Goal: Task Accomplishment & Management: Complete application form

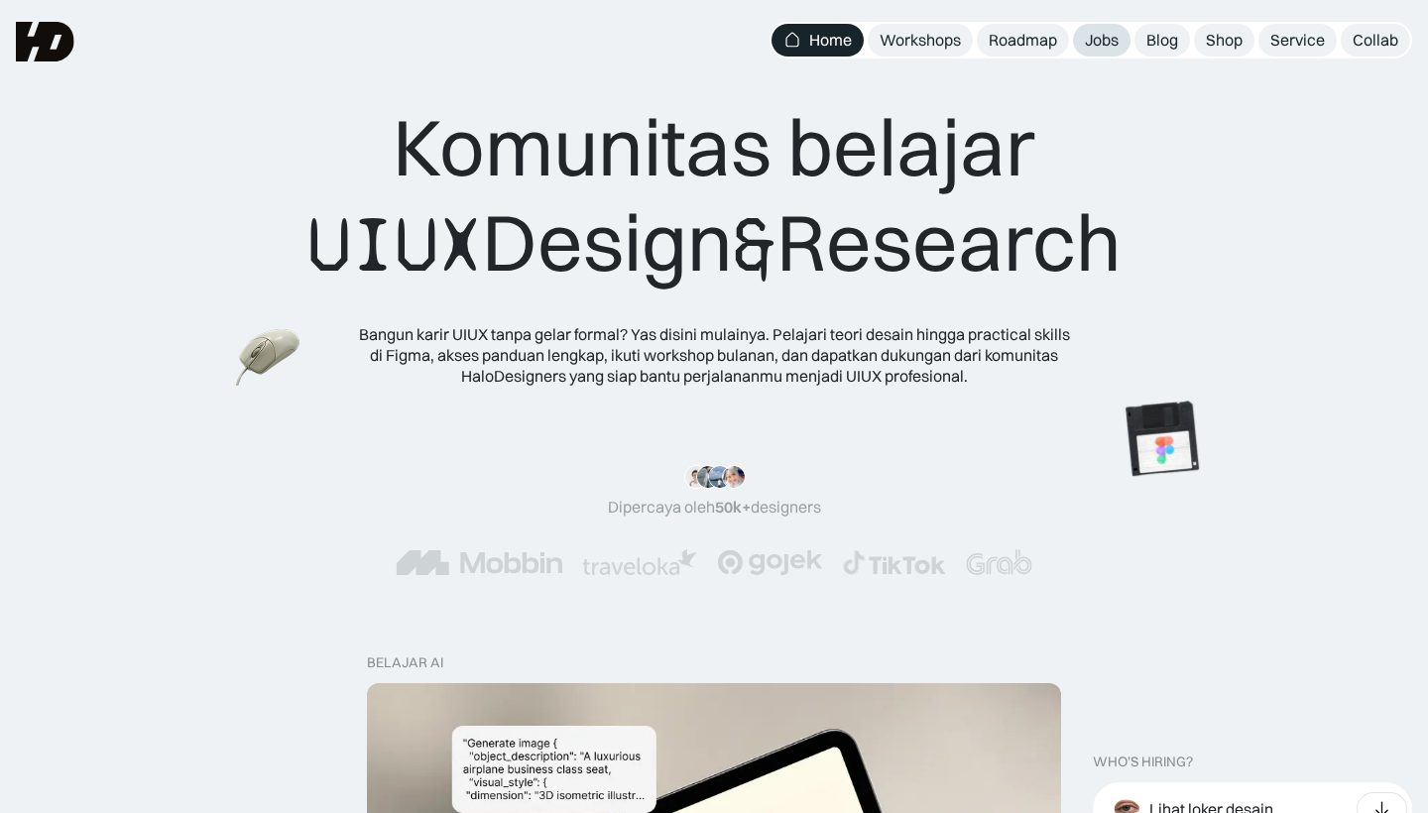
click at [1101, 34] on div "Jobs" at bounding box center [1102, 40] width 34 height 21
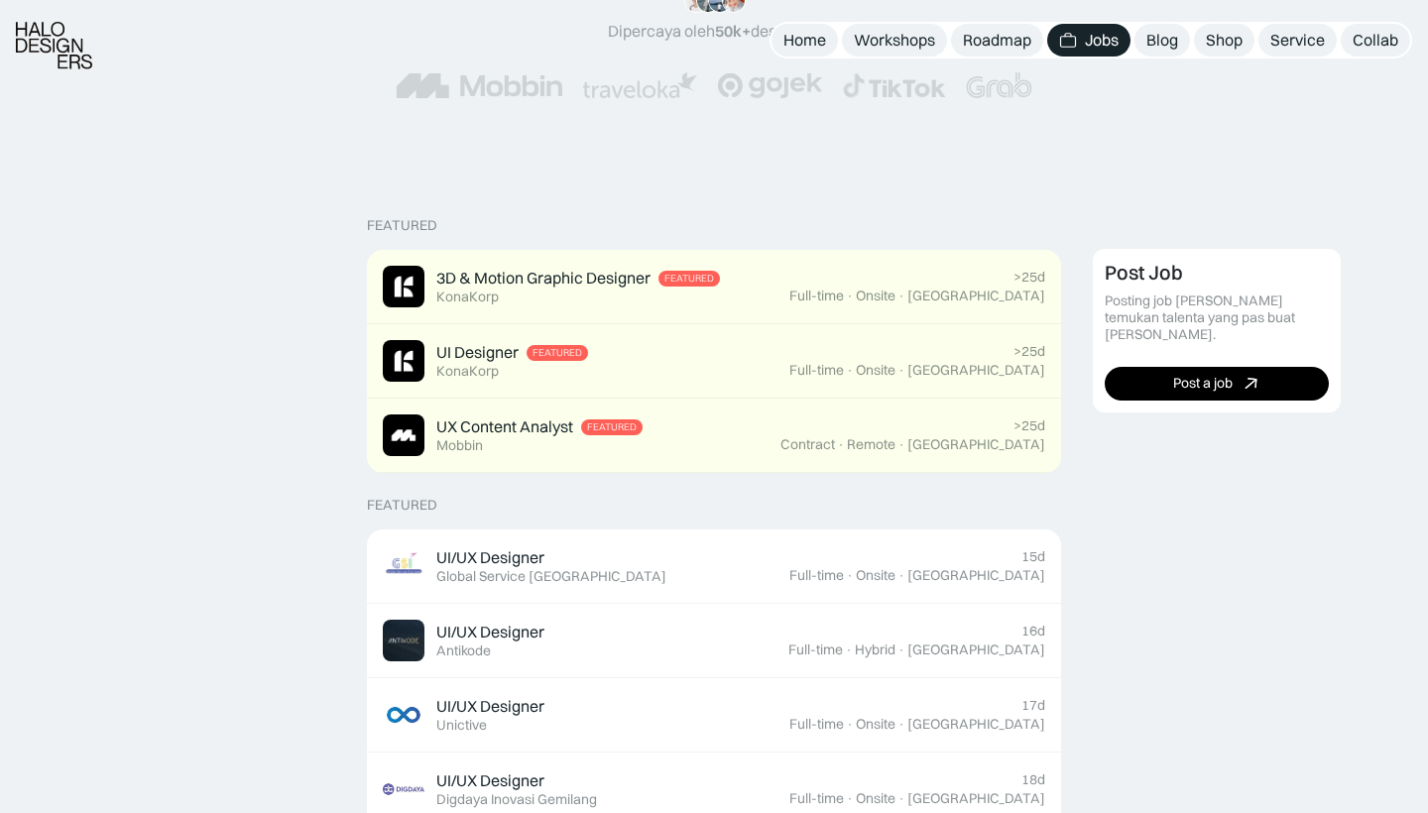
scroll to position [733, 0]
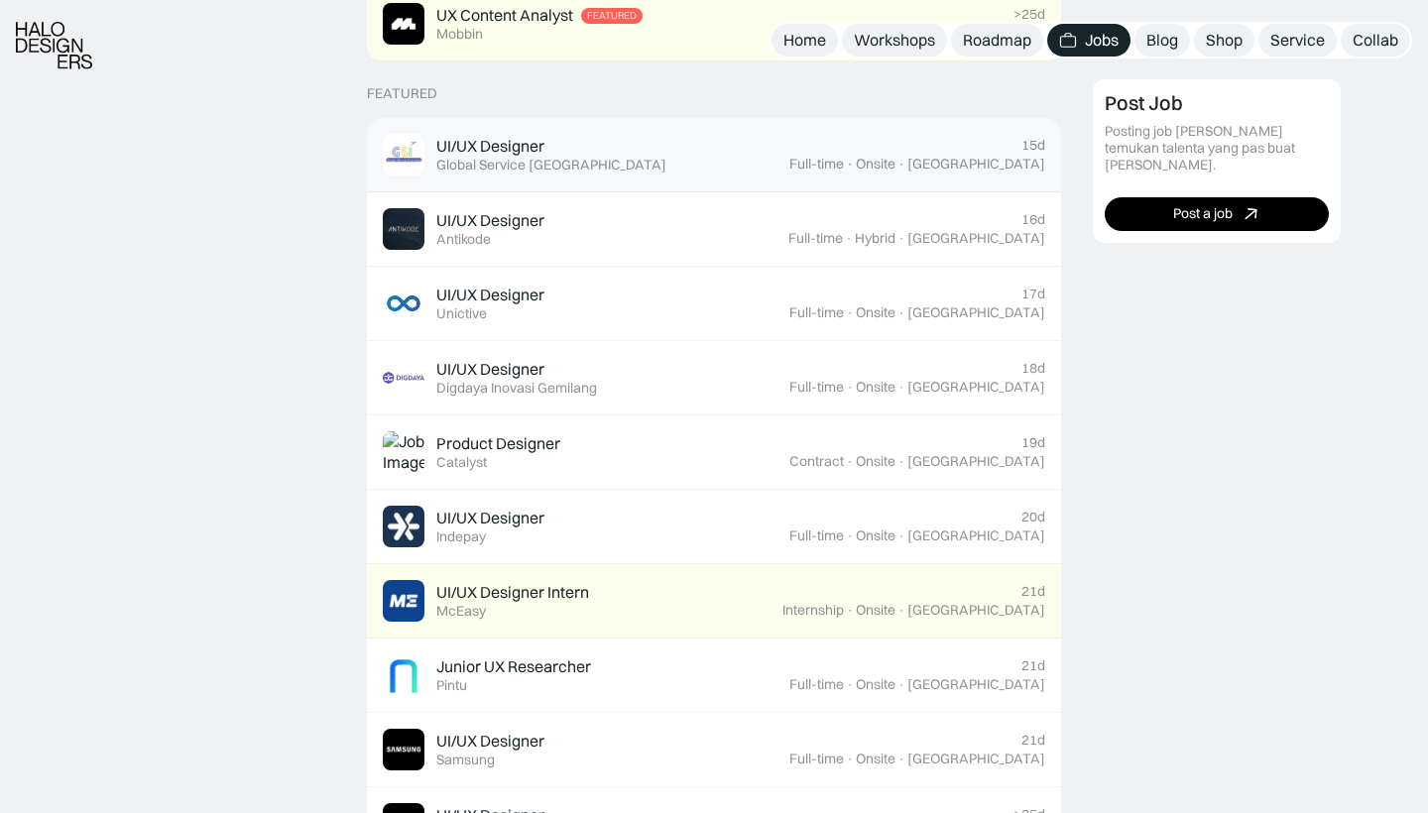
click at [654, 173] on link "UI/UX Designer Featured Global Service [GEOGRAPHIC_DATA] 15d Full-time · Onsite…" at bounding box center [714, 155] width 694 height 74
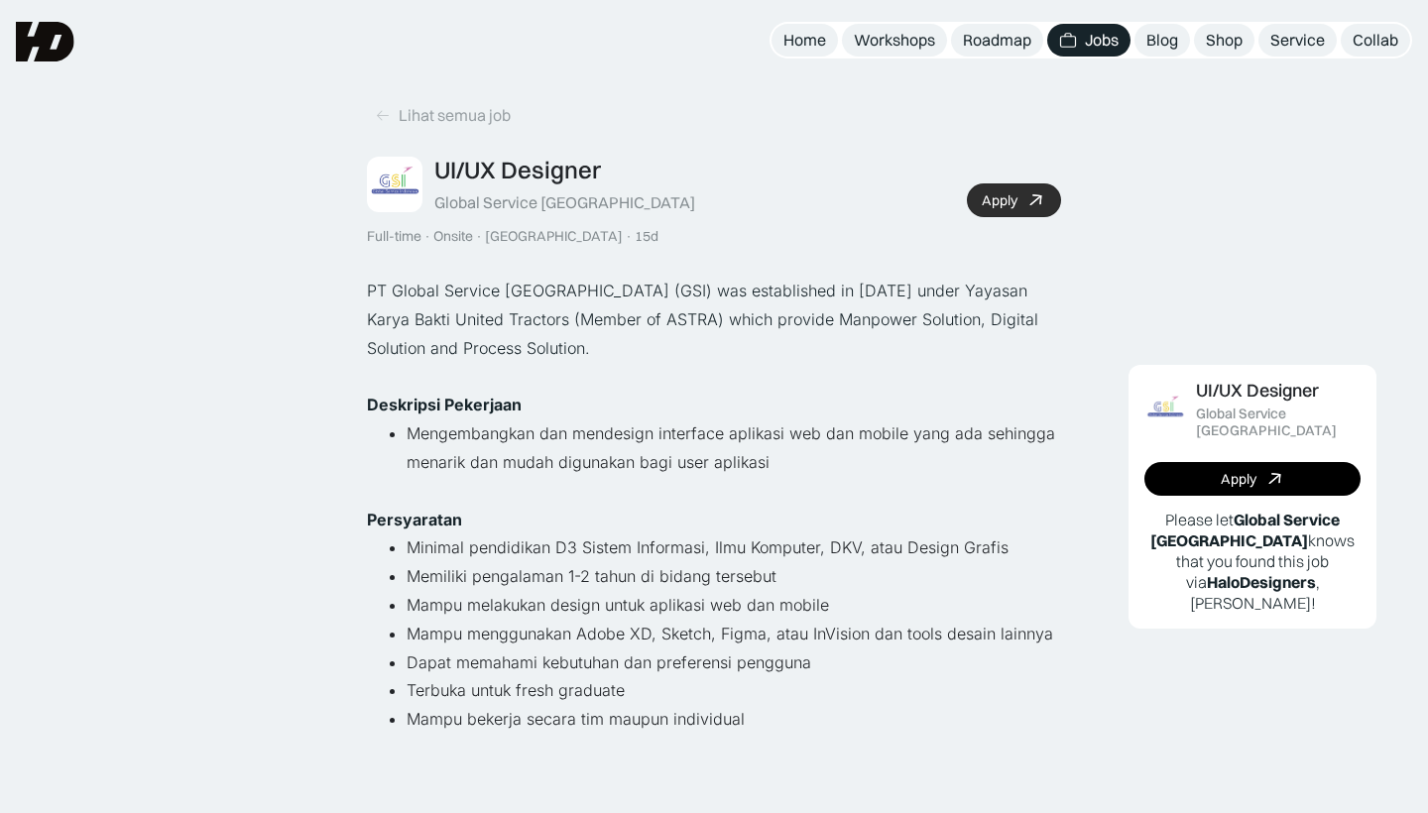
click at [1024, 198] on link "Apply" at bounding box center [1014, 200] width 94 height 34
click at [379, 108] on icon at bounding box center [383, 115] width 16 height 17
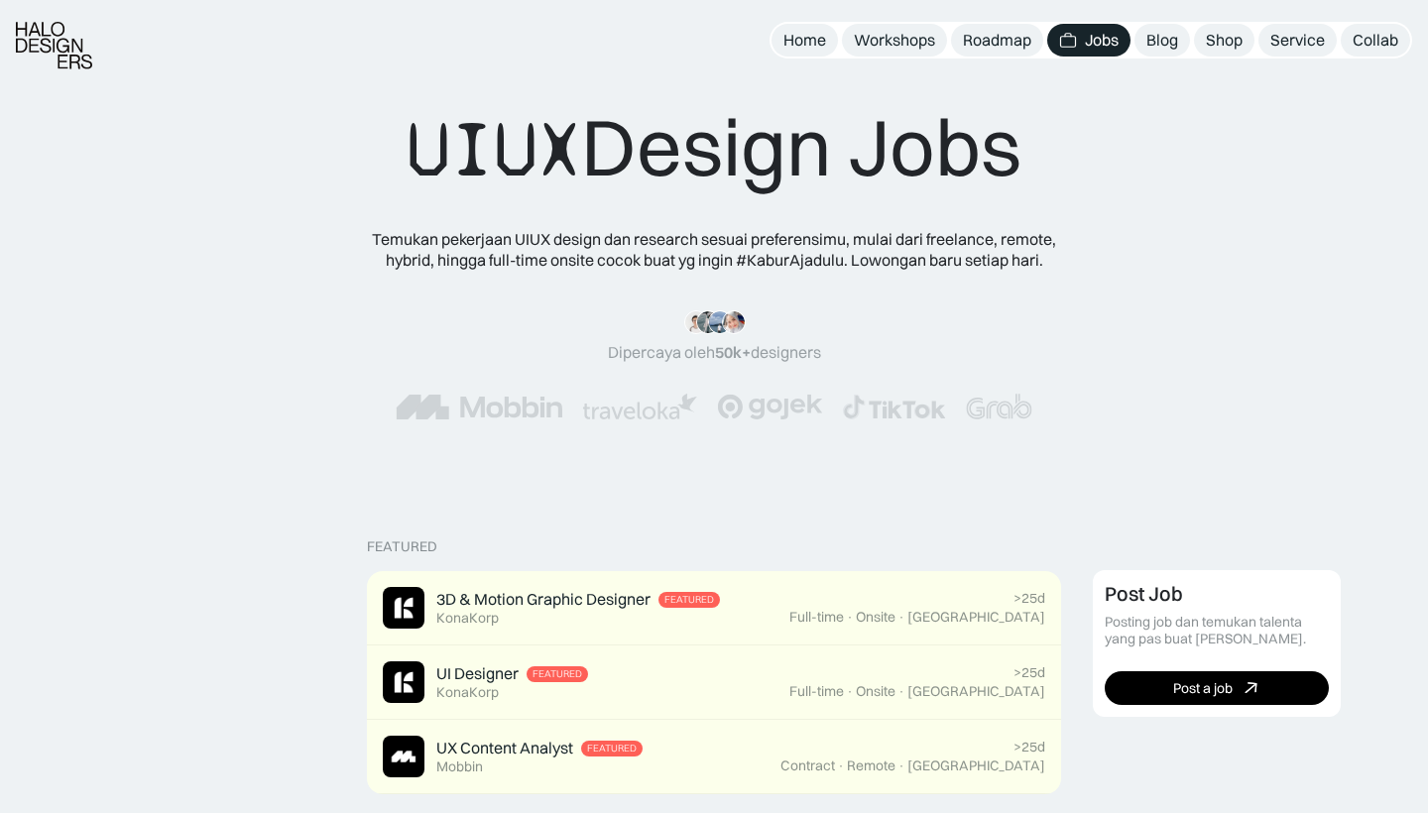
scroll to position [435, 0]
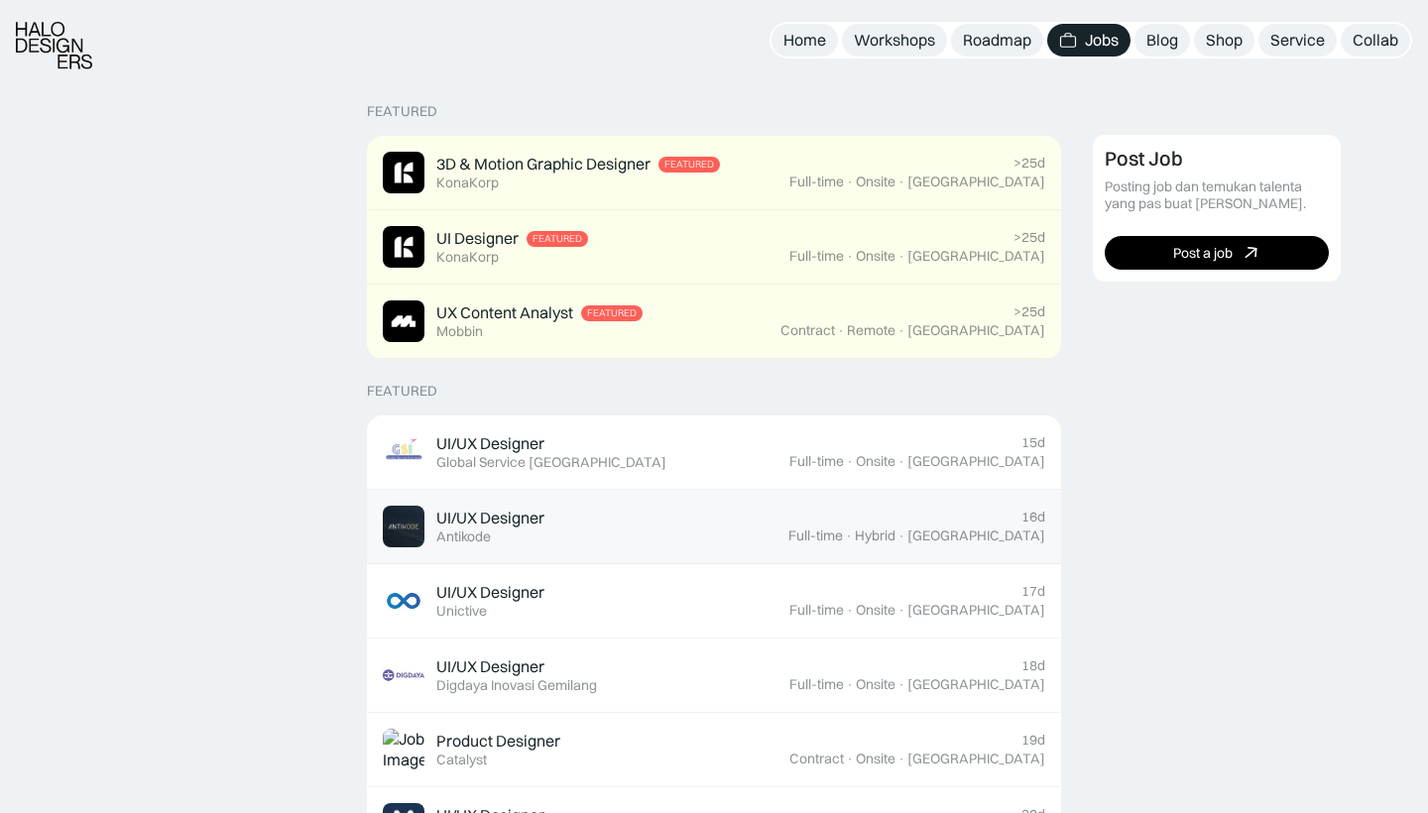
click at [677, 507] on div "UI/UX Designer Featured Antikode" at bounding box center [585, 527] width 405 height 42
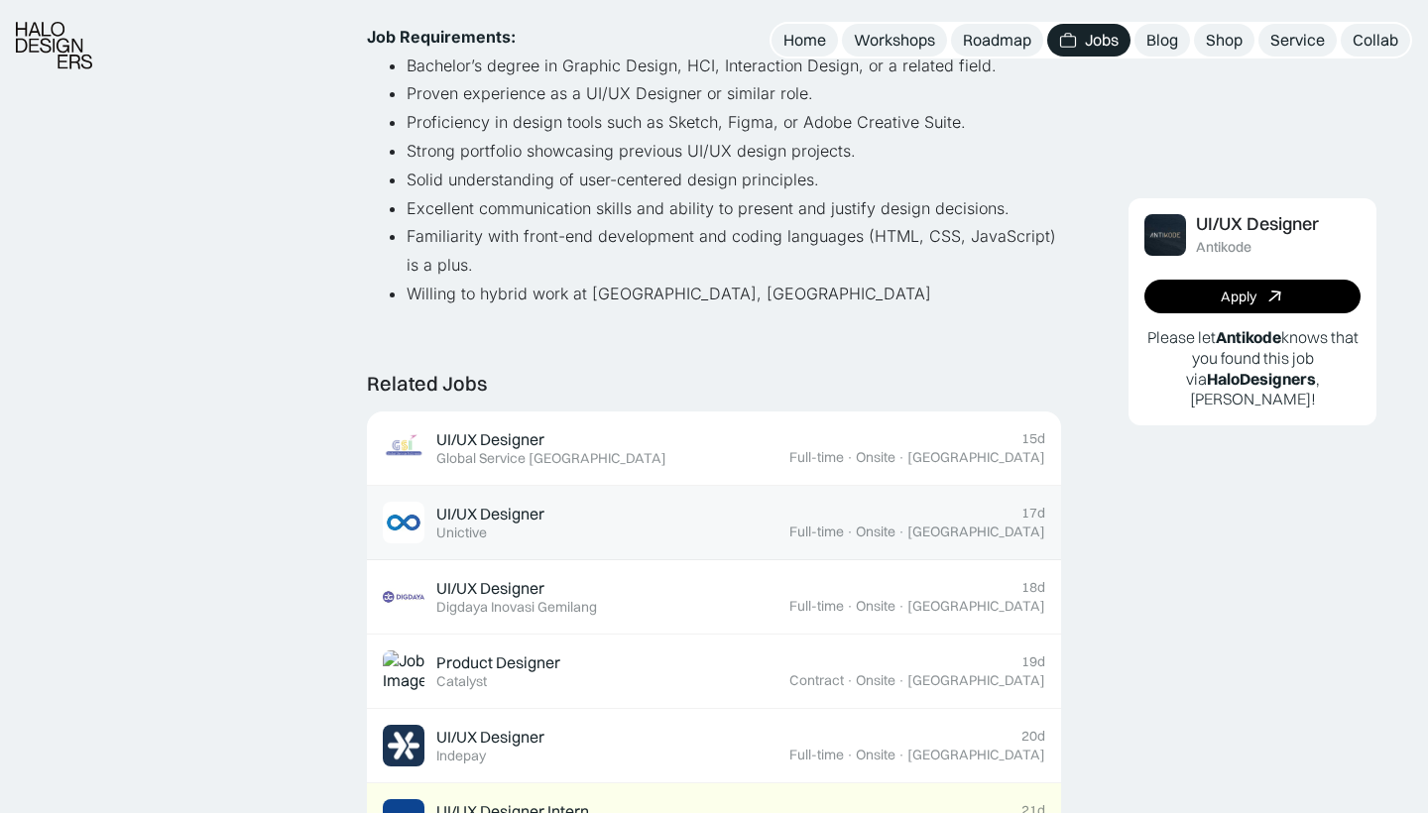
scroll to position [925, 0]
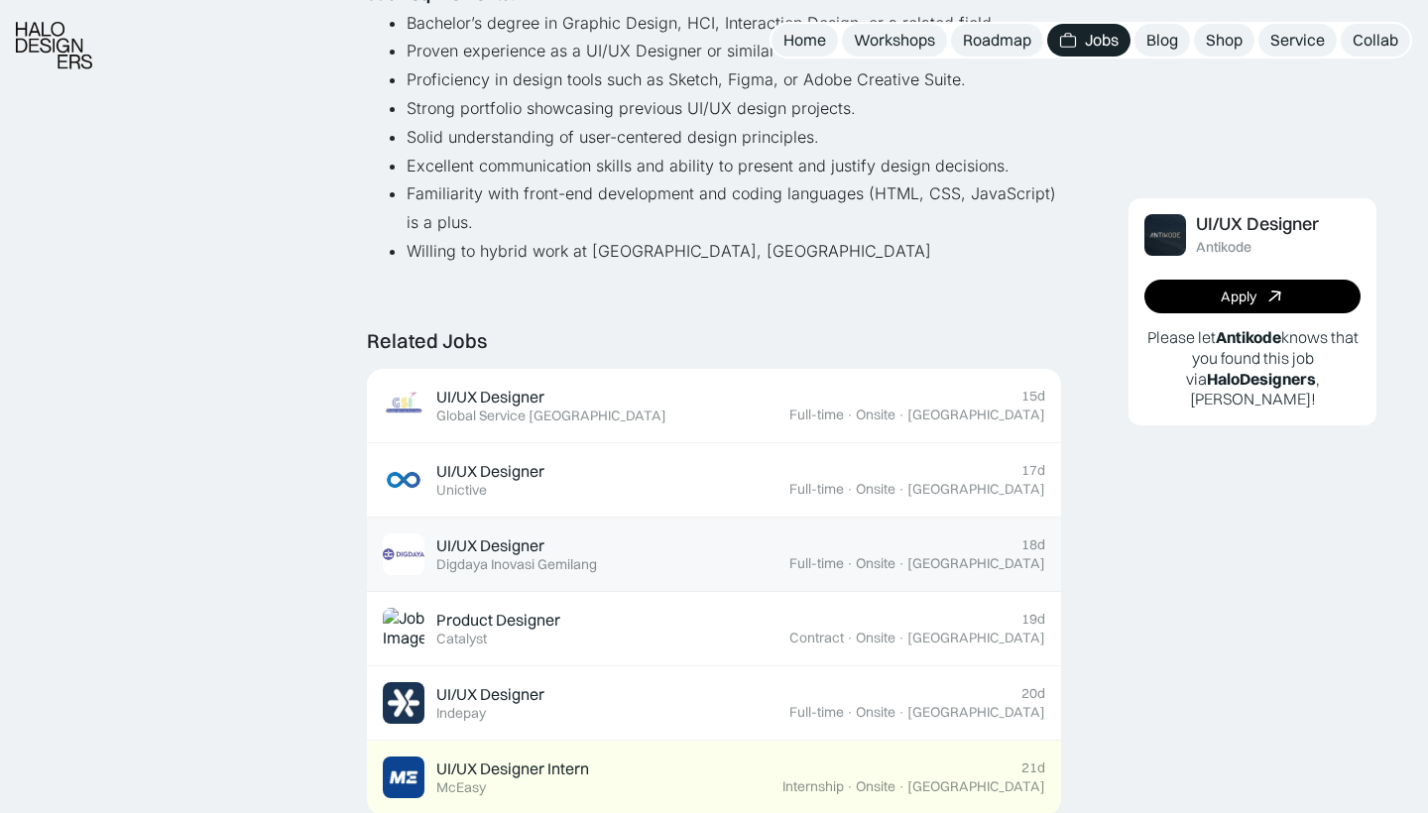
click at [647, 533] on div "UI/UX Designer Featured Digdaya Inovasi Gemilang" at bounding box center [586, 554] width 406 height 42
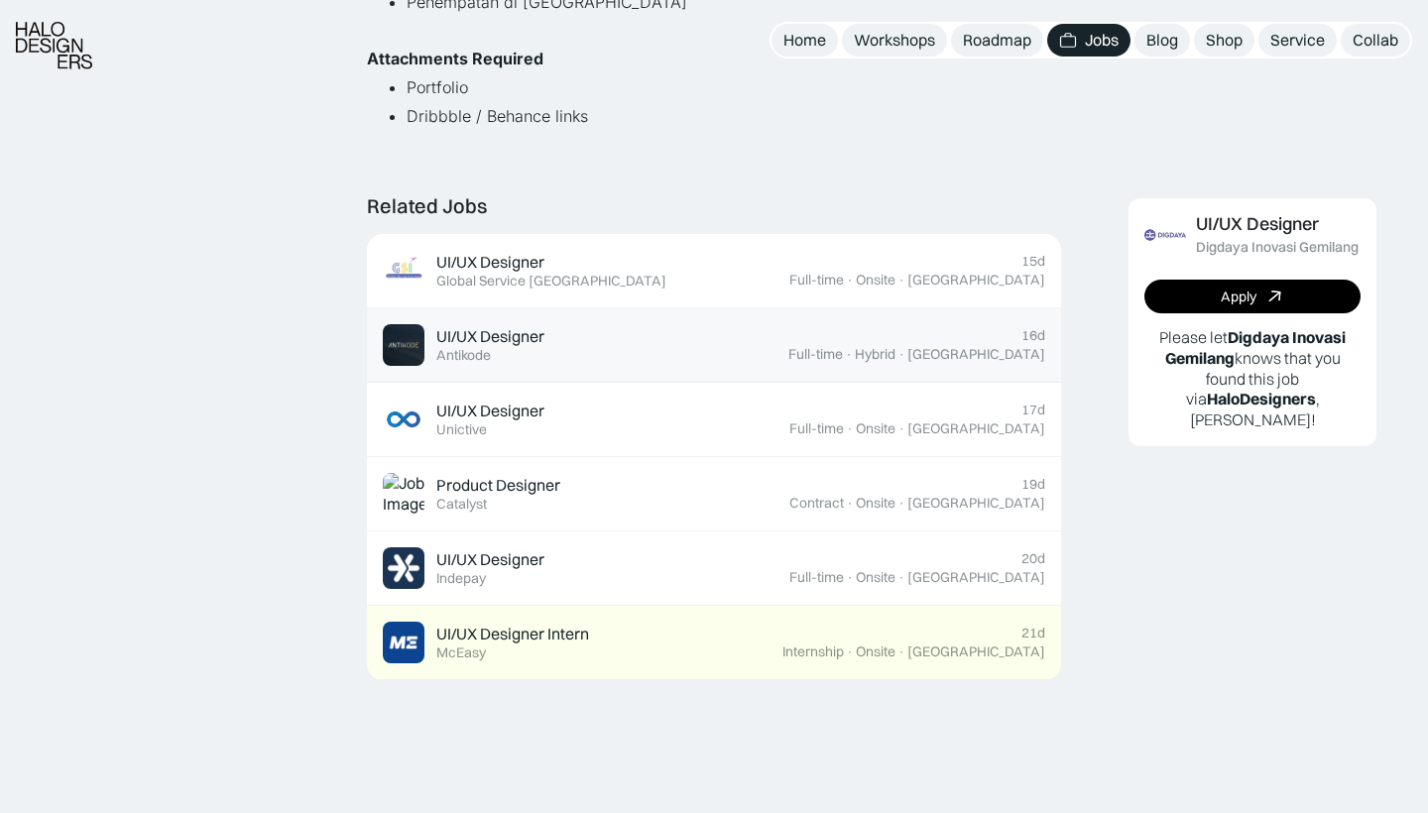
scroll to position [776, 0]
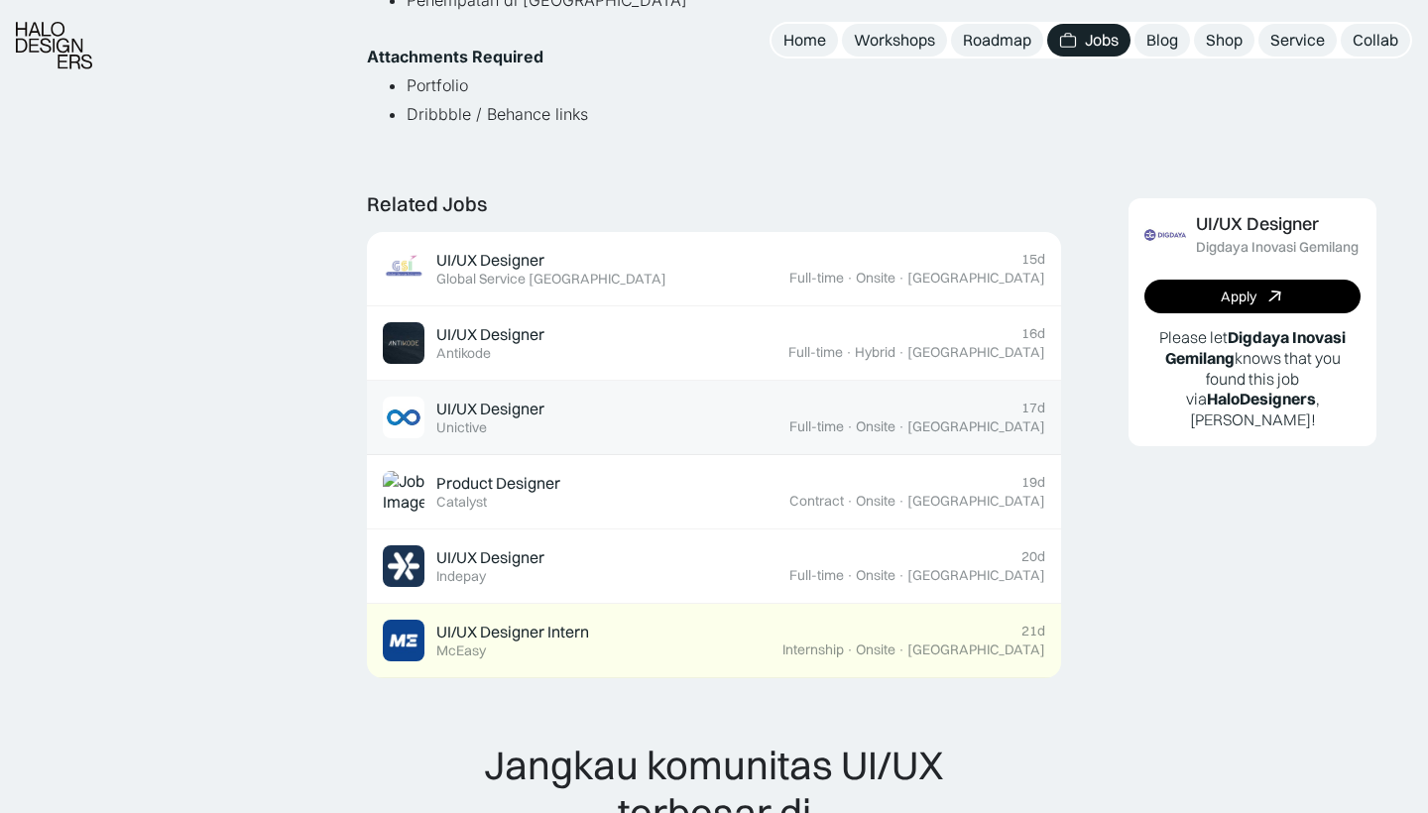
click at [591, 412] on div "UI/UX Designer Featured Unictive" at bounding box center [586, 418] width 406 height 42
